Goal: Task Accomplishment & Management: Use online tool/utility

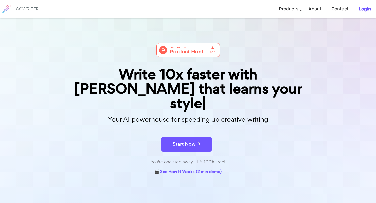
click at [362, 10] on b "Login" at bounding box center [365, 9] width 12 height 6
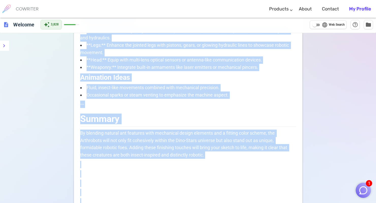
scroll to position [278, 0]
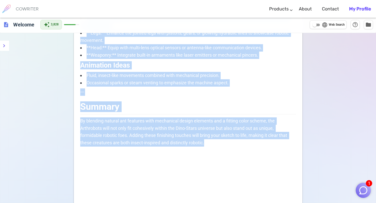
drag, startPoint x: 82, startPoint y: 125, endPoint x: 225, endPoint y: 138, distance: 144.1
click at [222, 119] on span "By blending natural ant features with mechanical design elements and a fitting …" at bounding box center [184, 131] width 208 height 27
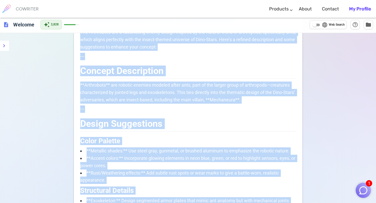
scroll to position [78, 0]
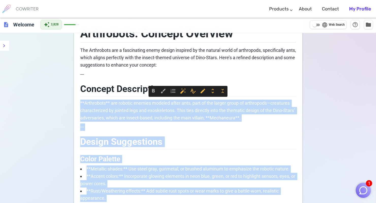
drag, startPoint x: 220, startPoint y: 123, endPoint x: 93, endPoint y: 96, distance: 129.0
click at [140, 104] on p "**Arthrobots** are robotic enemies modeled after ants, part of the larger group…" at bounding box center [188, 111] width 216 height 22
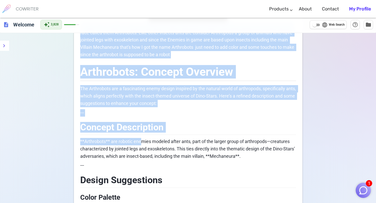
scroll to position [0, 0]
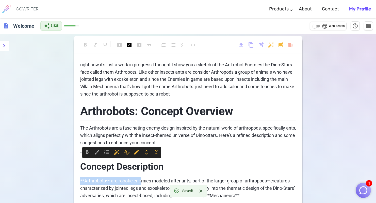
drag, startPoint x: 143, startPoint y: 103, endPoint x: 261, endPoint y: 168, distance: 134.3
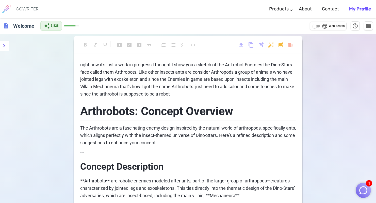
click at [189, 96] on p "right now it's just a work in progress I thought I show you a sketch of the Ant…" at bounding box center [188, 79] width 216 height 37
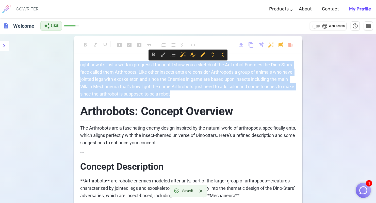
drag, startPoint x: 189, startPoint y: 96, endPoint x: 77, endPoint y: 63, distance: 116.7
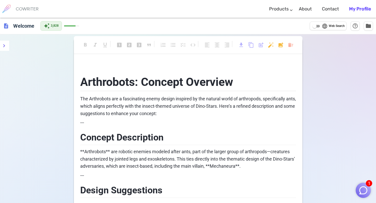
click at [151, 66] on p "﻿" at bounding box center [188, 64] width 216 height 7
click at [80, 64] on span "For as long as I can remember in the Atsila tribe I have always loved" at bounding box center [148, 64] width 136 height 5
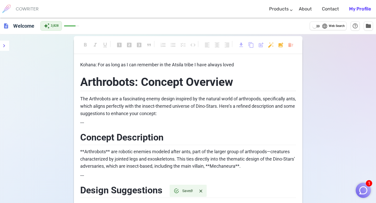
click at [249, 64] on p "Kohana: For as long as I can remember in the Atsila tribe I have always loved" at bounding box center [188, 64] width 216 height 7
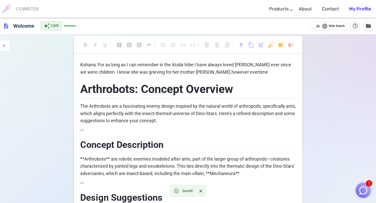
drag, startPoint x: 247, startPoint y: 64, endPoint x: 217, endPoint y: 71, distance: 30.2
click at [217, 71] on span "Kohana: For as long as I can remember in the Atsila tribe I have always loved K…" at bounding box center [186, 68] width 212 height 13
click at [211, 71] on span "Kohana: For as long as I can remember in the Atsila tribe I have always loved K…" at bounding box center [186, 68] width 212 height 13
click at [222, 71] on span "Kohana: For as long as I can remember in the Atsila tribe I have always loved K…" at bounding box center [186, 68] width 212 height 13
click at [239, 71] on p "Kohana: For as long as I can remember in the Atsila tribe I have always loved K…" at bounding box center [188, 68] width 216 height 15
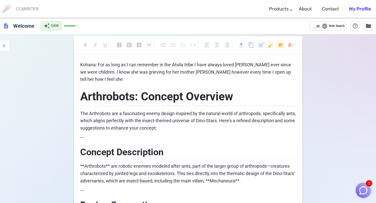
click at [132, 71] on span "Kohana: For as long as I can remember in the Atsila tribe I have always loved K…" at bounding box center [186, 72] width 212 height 20
click at [295, 72] on p "Kohana: For as long as I can remember in the Atsila tribe I have always loved K…" at bounding box center [188, 72] width 216 height 22
drag, startPoint x: 85, startPoint y: 88, endPoint x: 106, endPoint y: 79, distance: 22.5
click at [106, 79] on p "Kohana: For as long as I can remember in the Atsila tribe I have always loved K…" at bounding box center [188, 72] width 216 height 22
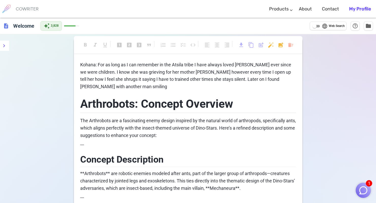
click at [80, 86] on span "Kohana: For as long as I can remember in the Atsila tribe I have always loved K…" at bounding box center [186, 75] width 212 height 27
click at [96, 86] on span "Kohana: For as long as I can remember in the Atsila tribe I have always loved K…" at bounding box center [186, 75] width 212 height 27
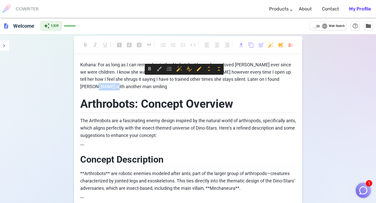
drag, startPoint x: 96, startPoint y: 86, endPoint x: 78, endPoint y: 83, distance: 17.8
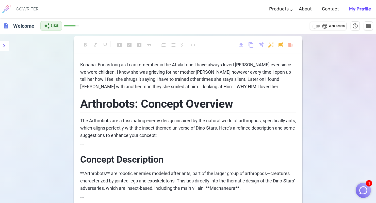
click at [198, 85] on span "Kohana: For as long as I can remember in the Atsila tribe I have always loved K…" at bounding box center [186, 75] width 212 height 27
click at [210, 86] on p "Kohana: For as long as I can remember in the Atsila tribe I have always loved K…" at bounding box center [188, 75] width 216 height 29
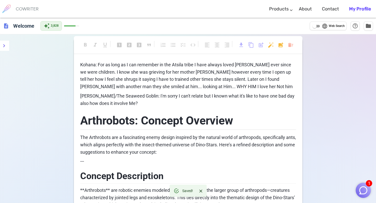
click at [222, 88] on p "Kohana: For as long as I can remember in the Atsila tribe I have always loved K…" at bounding box center [188, 75] width 216 height 29
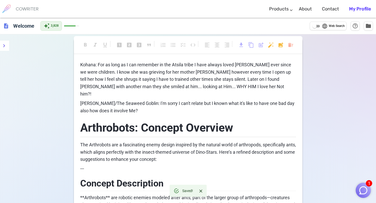
click at [151, 105] on p "Dr.Elliot/The Seaweed Goblin: I'm sorry I can't relate but I known what it's li…" at bounding box center [188, 107] width 216 height 15
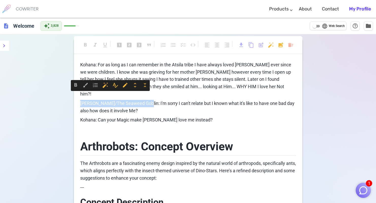
drag, startPoint x: 80, startPoint y: 95, endPoint x: 140, endPoint y: 94, distance: 60.4
click at [140, 101] on span "Dr.Elliot/The Seaweed Goblin: I'm sorry I can't relate but I known what it's li…" at bounding box center [187, 107] width 215 height 13
copy span "Dr.Elliot/The Seaweed Goblin:"
click at [106, 126] on p "﻿" at bounding box center [188, 129] width 216 height 7
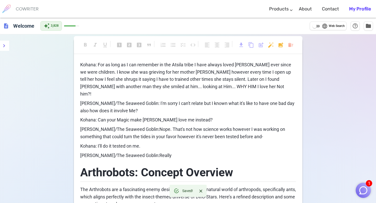
click at [140, 153] on span "Dr.Elliot/The Seaweed Goblin:Really" at bounding box center [125, 155] width 91 height 5
click at [155, 152] on p "Dr.Elliot/The Seaweed Goblin: Really" at bounding box center [188, 155] width 216 height 7
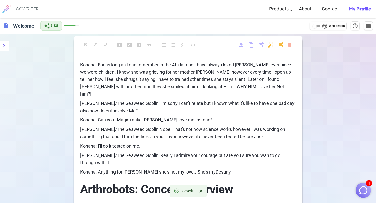
click at [193, 169] on span "Kohana: Anything for Keena she's not my love...She's myDestiny" at bounding box center [155, 171] width 151 height 5
click at [213, 168] on p "Kohana: Anything for Keena she's not my love...She's my Destiny" at bounding box center [188, 171] width 216 height 7
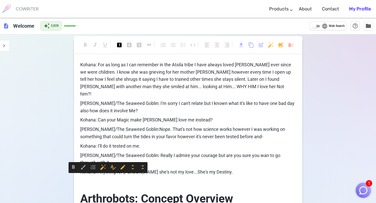
click at [176, 178] on p "﻿" at bounding box center [188, 181] width 216 height 7
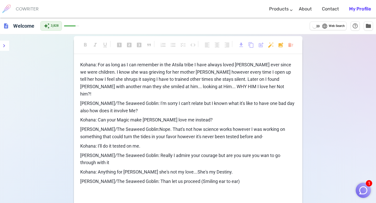
click at [228, 178] on p "Dr.Elliot/The Seaweed Goblin: Than let us proceed (Smiling ear to ear)" at bounding box center [188, 181] width 216 height 7
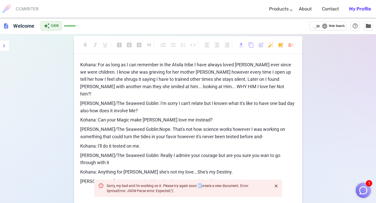
drag, startPoint x: 206, startPoint y: 187, endPoint x: 202, endPoint y: 185, distance: 4.3
click at [202, 185] on div "Sorry, my bad and I'm working on it. Please try again soon or create a new docu…" at bounding box center [188, 188] width 162 height 14
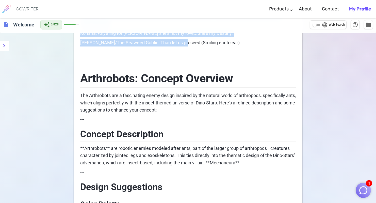
scroll to position [132, 0]
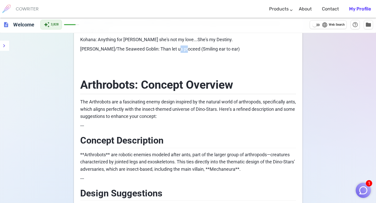
drag, startPoint x: 178, startPoint y: 164, endPoint x: 170, endPoint y: 34, distance: 130.5
click at [170, 46] on span "Dr.Elliot/The Seaweed Goblin: Than let us proceed (Smiling ear to ear)" at bounding box center [159, 48] width 159 height 5
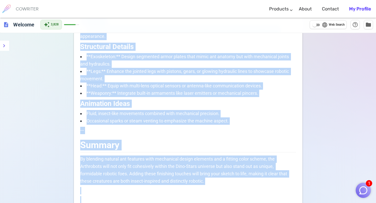
scroll to position [365, 0]
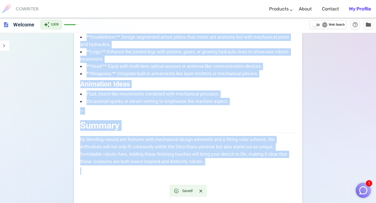
drag, startPoint x: 82, startPoint y: 64, endPoint x: 202, endPoint y: 155, distance: 151.2
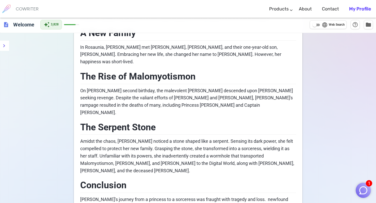
scroll to position [90, 0]
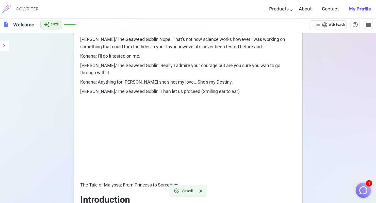
click at [224, 88] on p "Dr.Elliot/The Seaweed Goblin: Than let us proceed (Smiling ear to ear)" at bounding box center [188, 91] width 216 height 7
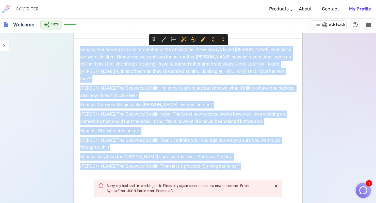
scroll to position [0, 0]
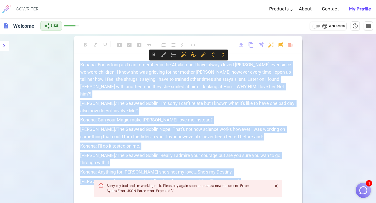
drag, startPoint x: 224, startPoint y: 78, endPoint x: 96, endPoint y: 58, distance: 129.3
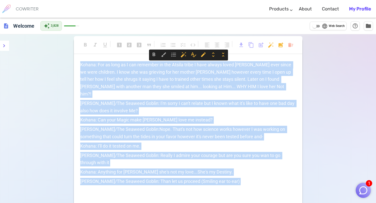
copy div "Kohana: For as long as I can remember in the Atsila tribe I have always loved K…"
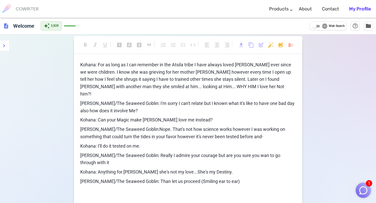
click at [224, 178] on p "[PERSON_NAME]/The Seaweed Goblin: Than let us proceed (Smiling ear to ear)" at bounding box center [188, 181] width 216 height 7
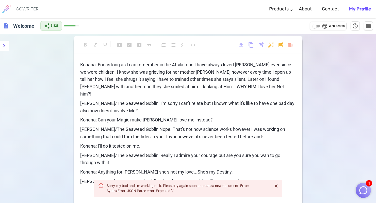
click at [207, 179] on span "Dr.Elliot/The Seaweed Goblin: Than let us proceed (Smiling ear to ear)" at bounding box center [159, 181] width 159 height 5
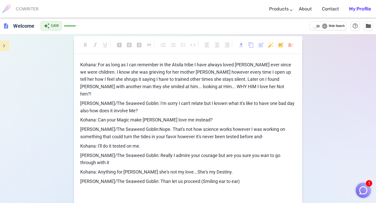
click at [5, 45] on icon "menu" at bounding box center [4, 46] width 6 height 6
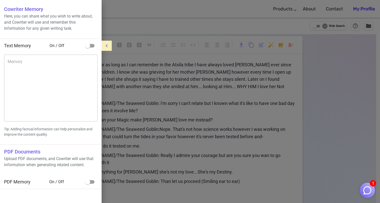
click at [105, 45] on icon "menu" at bounding box center [107, 46] width 6 height 6
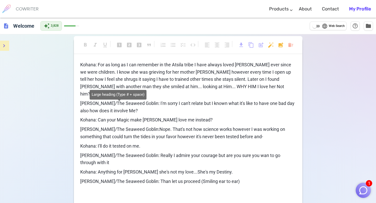
click at [120, 45] on span "looks_one" at bounding box center [119, 45] width 6 height 6
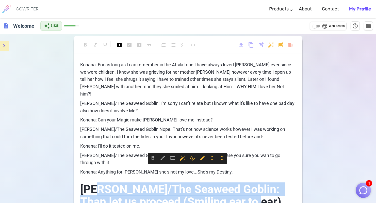
drag, startPoint x: 97, startPoint y: 173, endPoint x: 224, endPoint y: 186, distance: 127.6
click at [224, 186] on h1 "Dr.Elliot/The Seaweed Goblin: Than let us proceed (Smiling ear to ear)" at bounding box center [188, 194] width 216 height 33
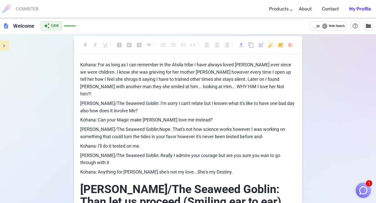
click at [217, 153] on span "Dr.Elliot/The Seaweed Goblin: Really I admire your courage but are you sure you…" at bounding box center [180, 159] width 201 height 13
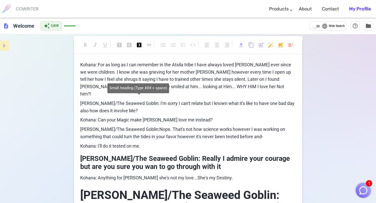
click at [139, 46] on span "looks_3" at bounding box center [139, 45] width 6 height 6
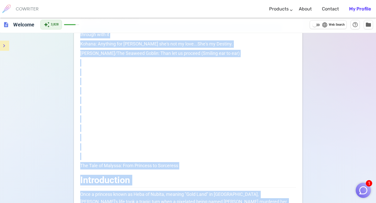
scroll to position [183, 0]
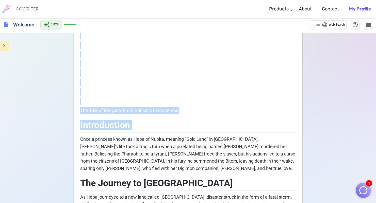
drag, startPoint x: 181, startPoint y: 139, endPoint x: 195, endPoint y: 114, distance: 28.6
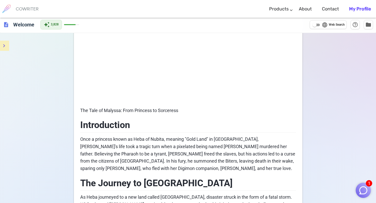
click at [110, 108] on span "The Tale of Malyssa: From Princess to Sorceress" at bounding box center [129, 110] width 98 height 5
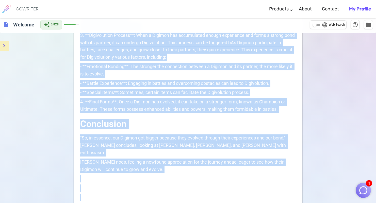
scroll to position [760, 0]
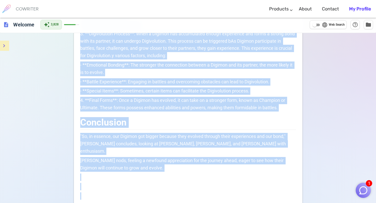
drag, startPoint x: 82, startPoint y: 90, endPoint x: 247, endPoint y: 219, distance: 209.8
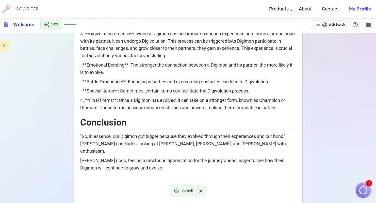
scroll to position [129, 0]
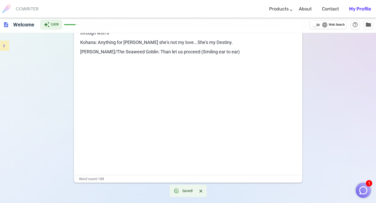
click at [230, 48] on p "Dr.Elliot/The Seaweed Goblin: Than let us proceed (Smiling ear to ear)" at bounding box center [188, 51] width 216 height 7
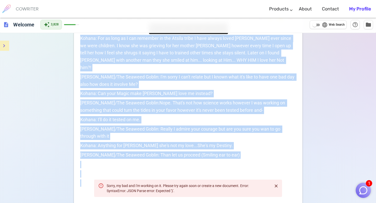
scroll to position [0, 0]
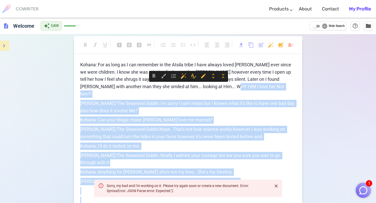
drag, startPoint x: 177, startPoint y: 70, endPoint x: 217, endPoint y: 84, distance: 42.2
click at [217, 84] on div "Kohana: For as long as I can remember in the Atsila tribe I have always loved K…" at bounding box center [188, 183] width 216 height 245
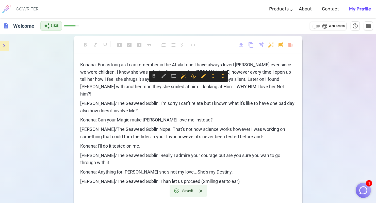
click at [342, 109] on div "format_bold format_italic format_underlined looks_one looks_two looks_3 format_…" at bounding box center [188, 198] width 376 height 328
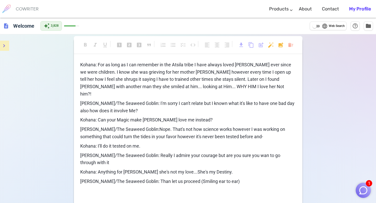
click at [326, 101] on div "format_bold format_italic format_underlined looks_one looks_two looks_3 format_…" at bounding box center [188, 198] width 376 height 328
click at [250, 105] on p "Dr.Elliot/The Seaweed Goblin: I'm sorry I can't relate but I known what it's li…" at bounding box center [188, 107] width 216 height 15
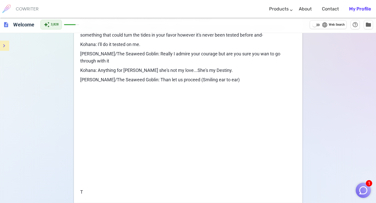
scroll to position [129, 0]
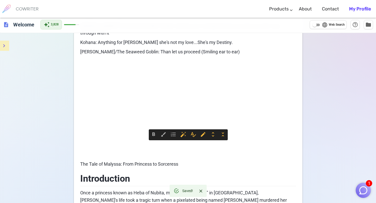
click at [241, 104] on p "﻿" at bounding box center [188, 107] width 216 height 7
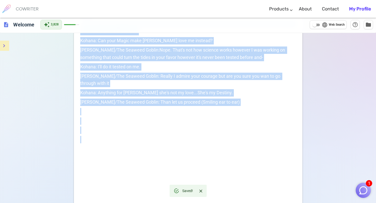
scroll to position [0, 0]
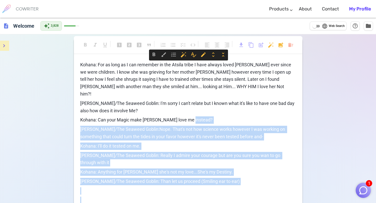
drag, startPoint x: 233, startPoint y: 76, endPoint x: 237, endPoint y: 115, distance: 39.1
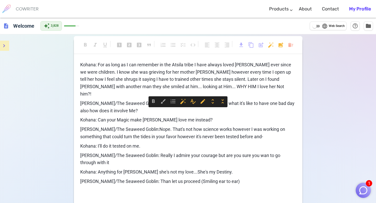
click at [227, 168] on p "Kohana: Anything for Keena she's not my love...She's my Destiny." at bounding box center [188, 171] width 216 height 7
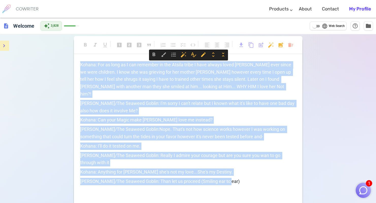
drag, startPoint x: 229, startPoint y: 166, endPoint x: 79, endPoint y: 60, distance: 183.5
copy div "Kohana: For as long as I can remember in the Atsila tribe I have always loved K…"
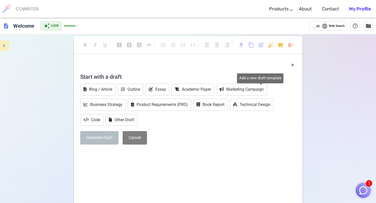
click at [260, 45] on span "post_add" at bounding box center [261, 45] width 6 height 6
click at [176, 126] on div "Start with a draft Blog / Article Outline Essay Academic Paper Marketing Campai…" at bounding box center [188, 110] width 216 height 78
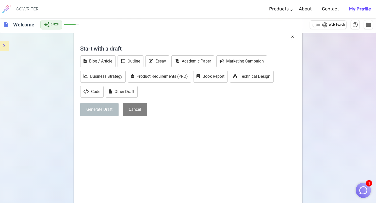
scroll to position [32, 0]
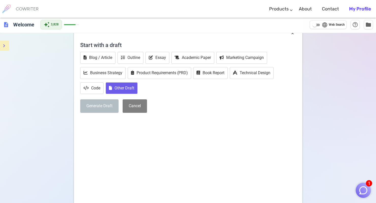
click at [116, 89] on button "Other Draft" at bounding box center [122, 88] width 32 height 12
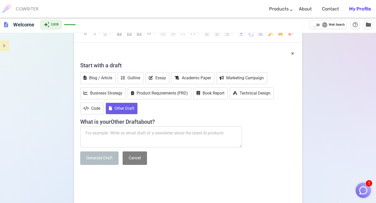
scroll to position [8, 0]
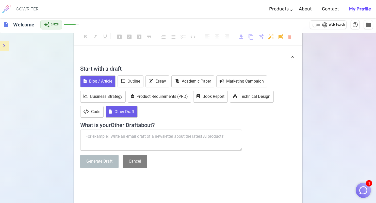
click at [107, 81] on button "Blog / Article" at bounding box center [97, 81] width 35 height 12
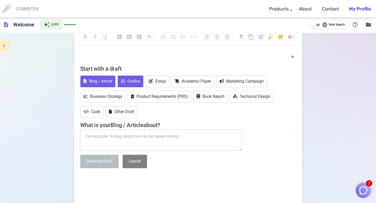
click at [128, 81] on button "Outline" at bounding box center [131, 81] width 26 height 12
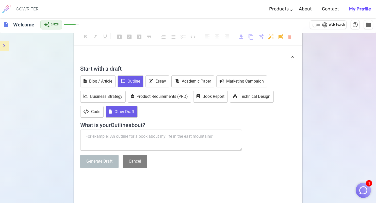
click at [125, 110] on button "Other Draft" at bounding box center [122, 112] width 32 height 12
click at [114, 136] on textarea at bounding box center [161, 139] width 162 height 21
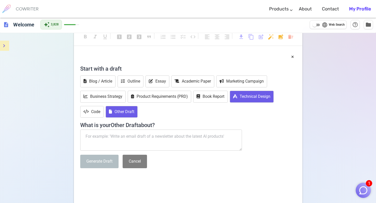
click at [252, 95] on button "Technical Design" at bounding box center [252, 97] width 44 height 12
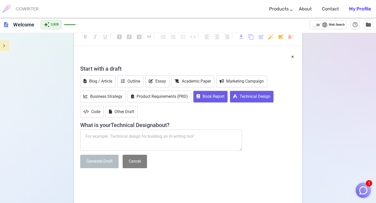
click at [218, 96] on button "Book Report" at bounding box center [210, 97] width 35 height 12
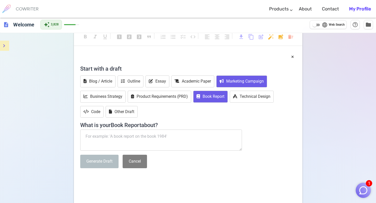
click at [240, 82] on button "Marketing Campaign" at bounding box center [241, 81] width 51 height 12
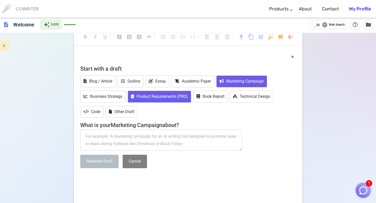
click at [169, 95] on button "Product Requirements (PRD)" at bounding box center [159, 97] width 63 height 12
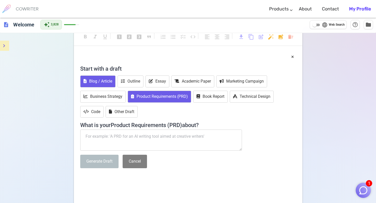
click at [105, 81] on button "Blog / Article" at bounding box center [97, 81] width 35 height 12
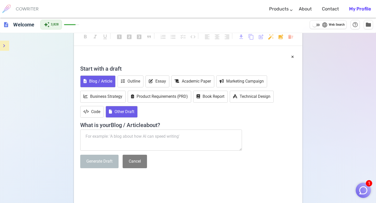
click at [116, 111] on button "Other Draft" at bounding box center [122, 112] width 32 height 12
click at [112, 139] on textarea at bounding box center [161, 139] width 162 height 21
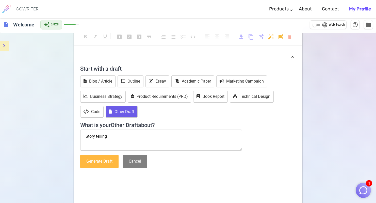
type textarea "Story telling"
click at [107, 162] on button "Generate Draft" at bounding box center [99, 161] width 38 height 13
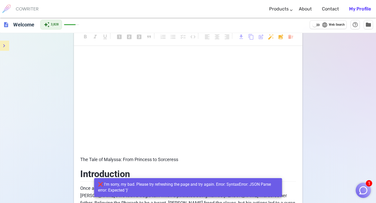
click at [131, 62] on p "﻿" at bounding box center [188, 65] width 216 height 7
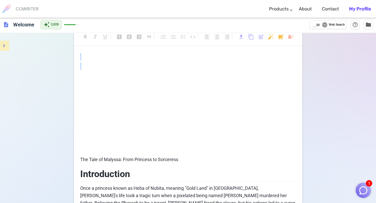
scroll to position [0, 0]
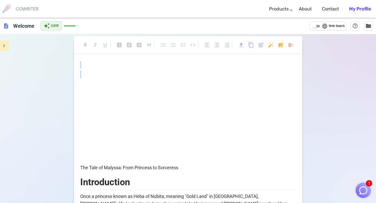
drag, startPoint x: 114, startPoint y: 72, endPoint x: 111, endPoint y: -30, distance: 101.9
